Goal: Information Seeking & Learning: Learn about a topic

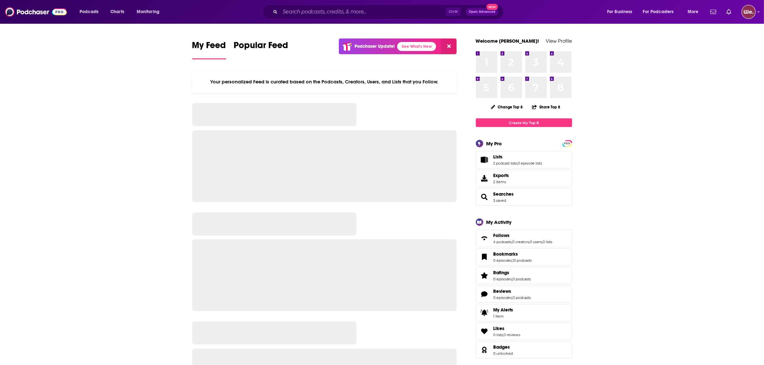
click at [369, 18] on div "Ctrl K Open Advanced New" at bounding box center [383, 11] width 241 height 15
click at [363, 14] on input "Search podcasts, credits, & more..." at bounding box center [363, 12] width 166 height 10
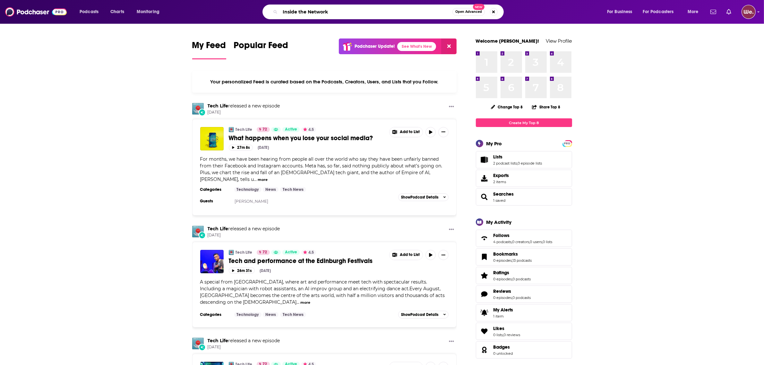
type input "Inside the Network"
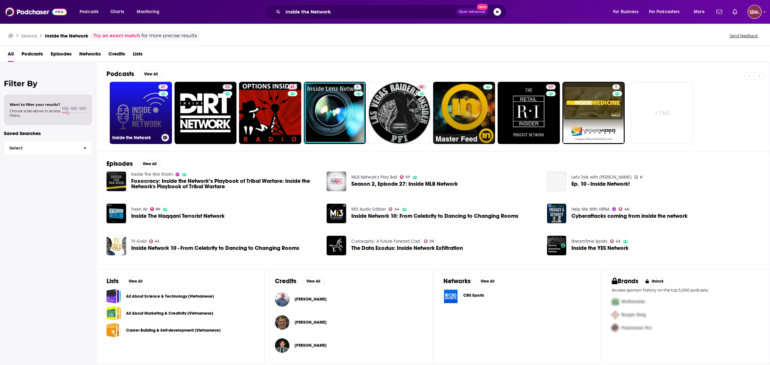
click at [134, 130] on link "41 Inside the Network" at bounding box center [141, 113] width 62 height 62
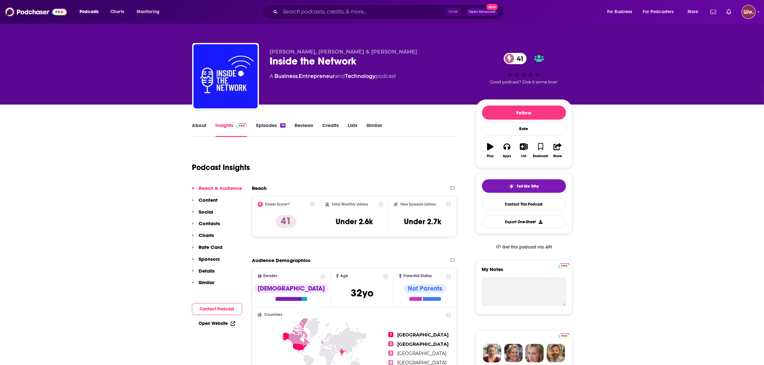
click at [312, 205] on icon at bounding box center [312, 204] width 5 height 5
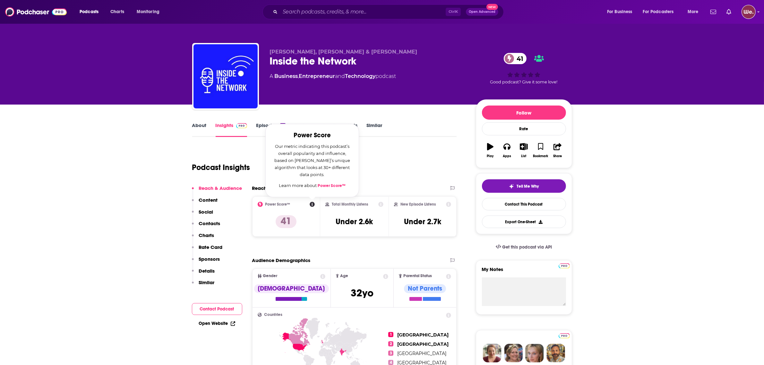
click at [439, 156] on div "Podcast Insights" at bounding box center [322, 163] width 260 height 33
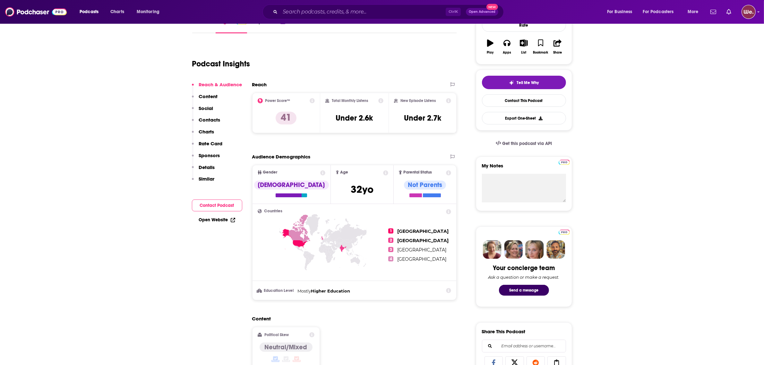
scroll to position [120, 0]
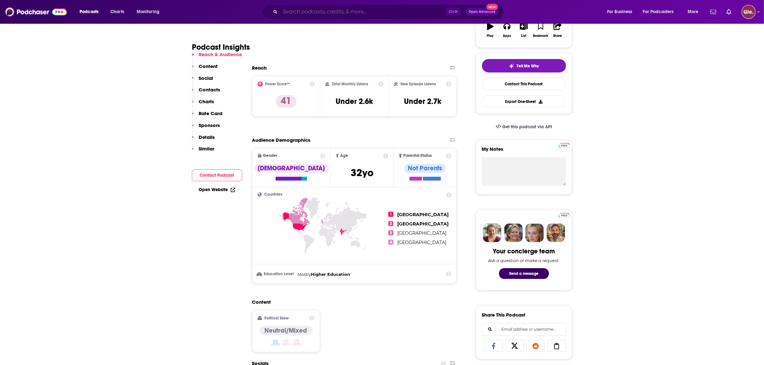
click at [367, 13] on input "Search podcasts, credits, & more..." at bounding box center [363, 12] width 166 height 10
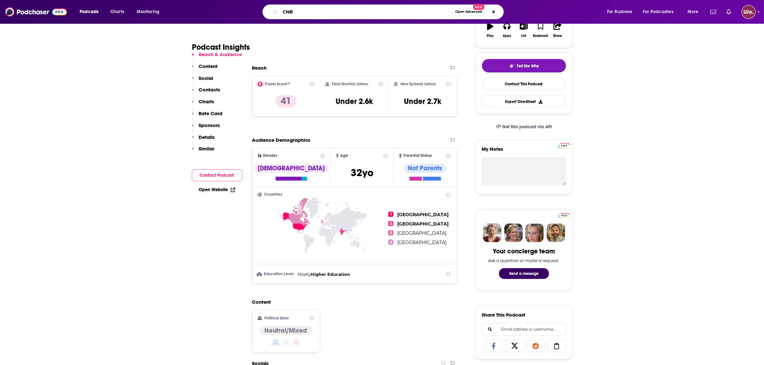
type input "CNBC"
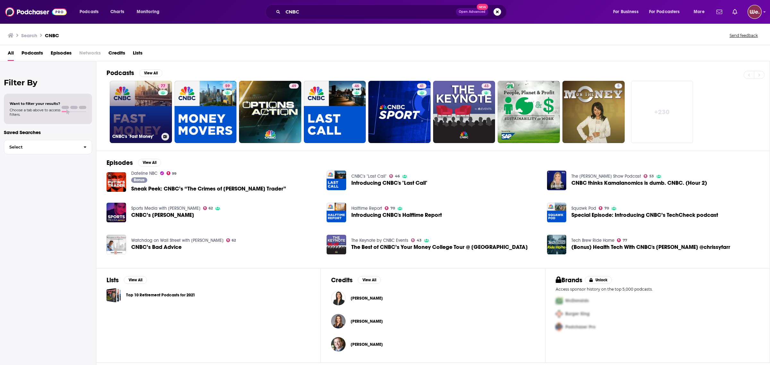
click at [152, 115] on link "77 CNBC's "Fast Money"" at bounding box center [141, 112] width 62 height 62
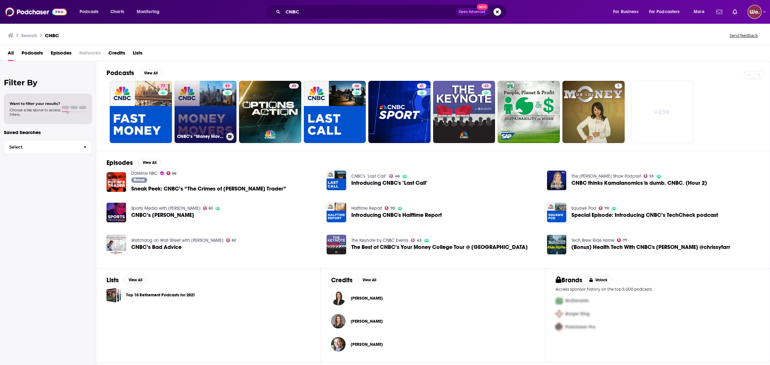
click at [217, 107] on link "59 CNBC’s “Money Movers”" at bounding box center [206, 112] width 62 height 62
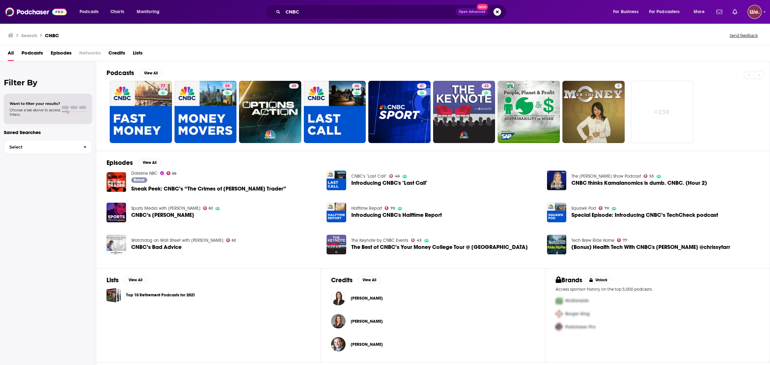
click at [646, 120] on link "+ 230" at bounding box center [662, 112] width 62 height 62
